Goal: Task Accomplishment & Management: Use online tool/utility

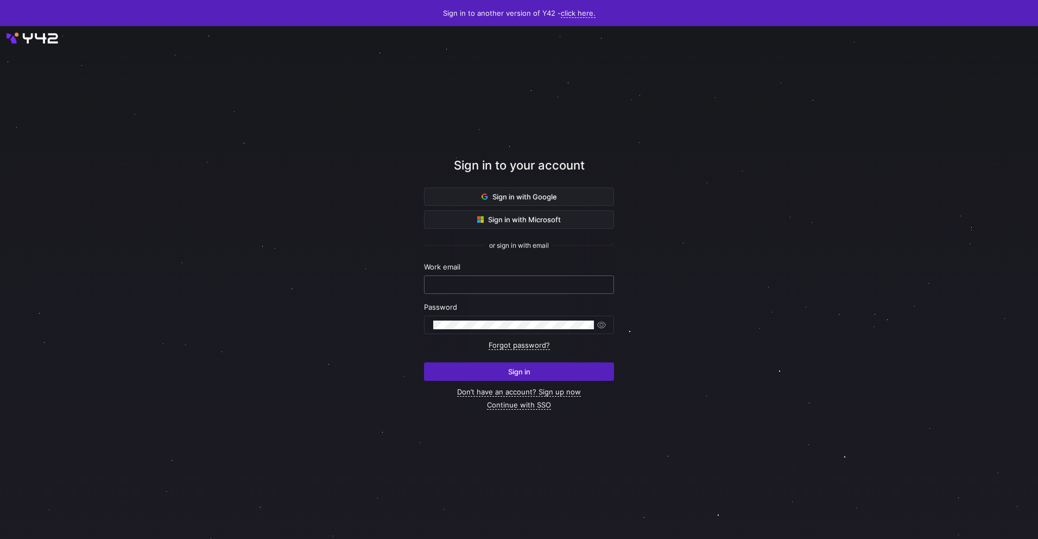
click at [513, 282] on input "text" at bounding box center [519, 284] width 172 height 9
type input "[EMAIL_ADDRESS][DOMAIN_NAME]"
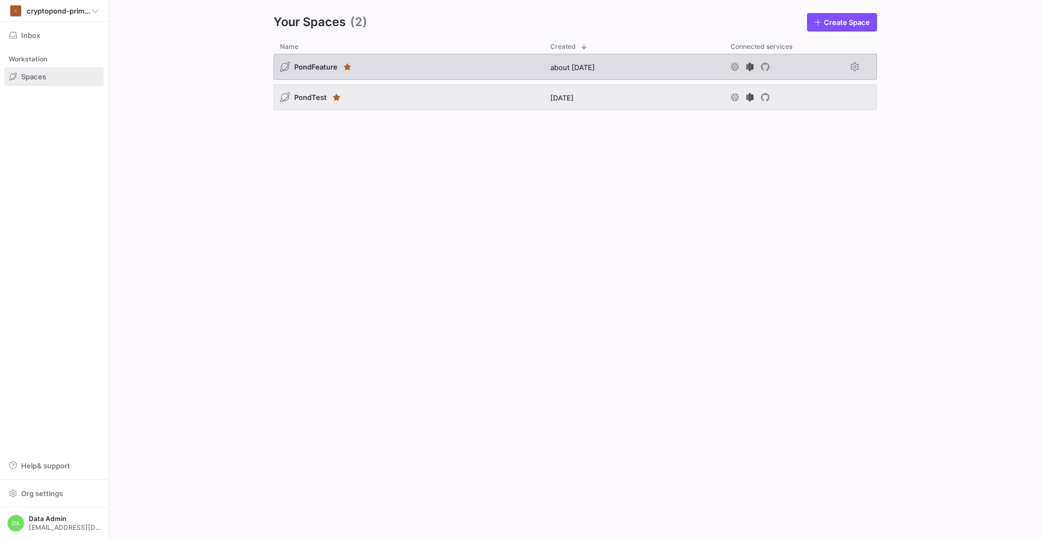
click at [325, 72] on div "PondFeature" at bounding box center [316, 66] width 73 height 11
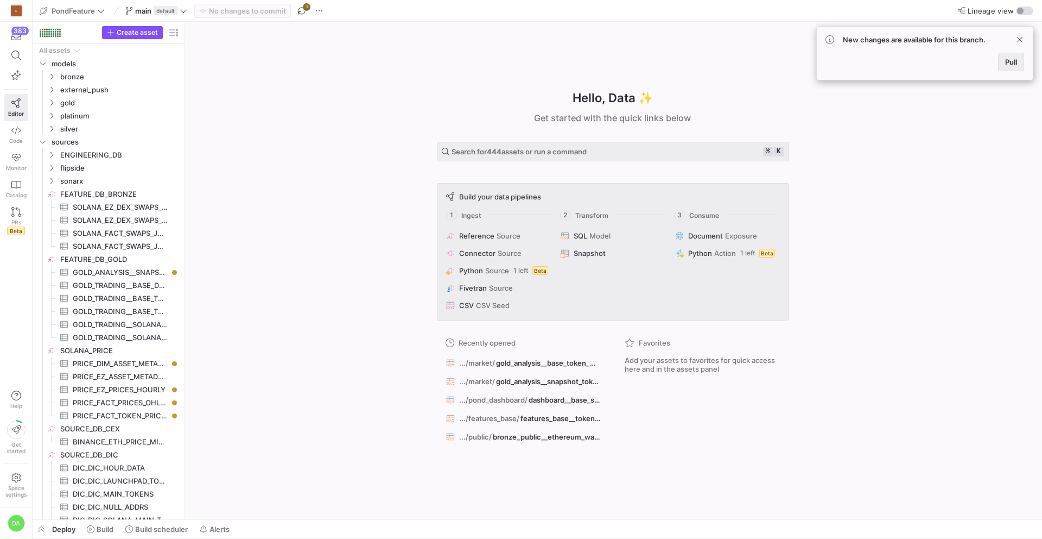
click at [1011, 62] on span "Pull" at bounding box center [1011, 62] width 12 height 9
click at [41, 530] on span "button" at bounding box center [41, 529] width 17 height 18
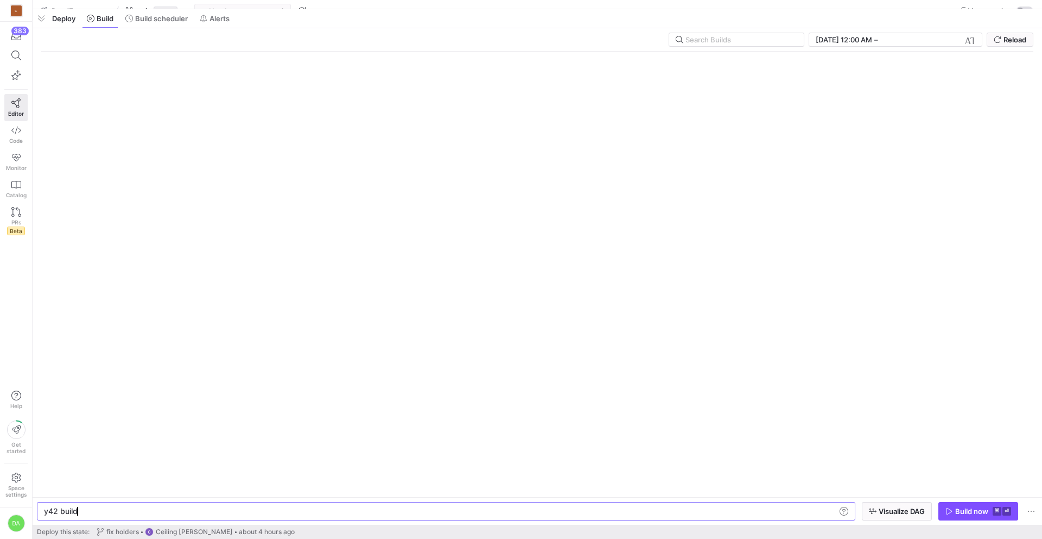
scroll to position [0, 33]
drag, startPoint x: 283, startPoint y: 341, endPoint x: 338, endPoint y: -17, distance: 362.4
click at [338, 0] on html "C 383 Editor Code Monitor Catalog PRs Beta Help Get started Space settings DA P…" at bounding box center [521, 269] width 1042 height 539
click at [170, 10] on span "Build scheduler" at bounding box center [161, 9] width 53 height 9
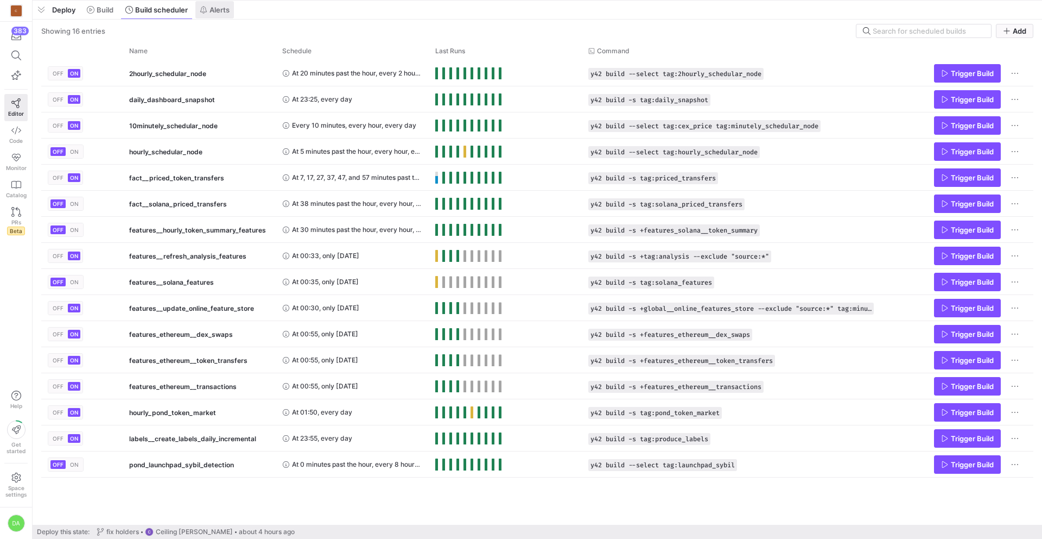
click at [216, 9] on span "Alerts" at bounding box center [220, 9] width 20 height 9
